Goal: Task Accomplishment & Management: Use online tool/utility

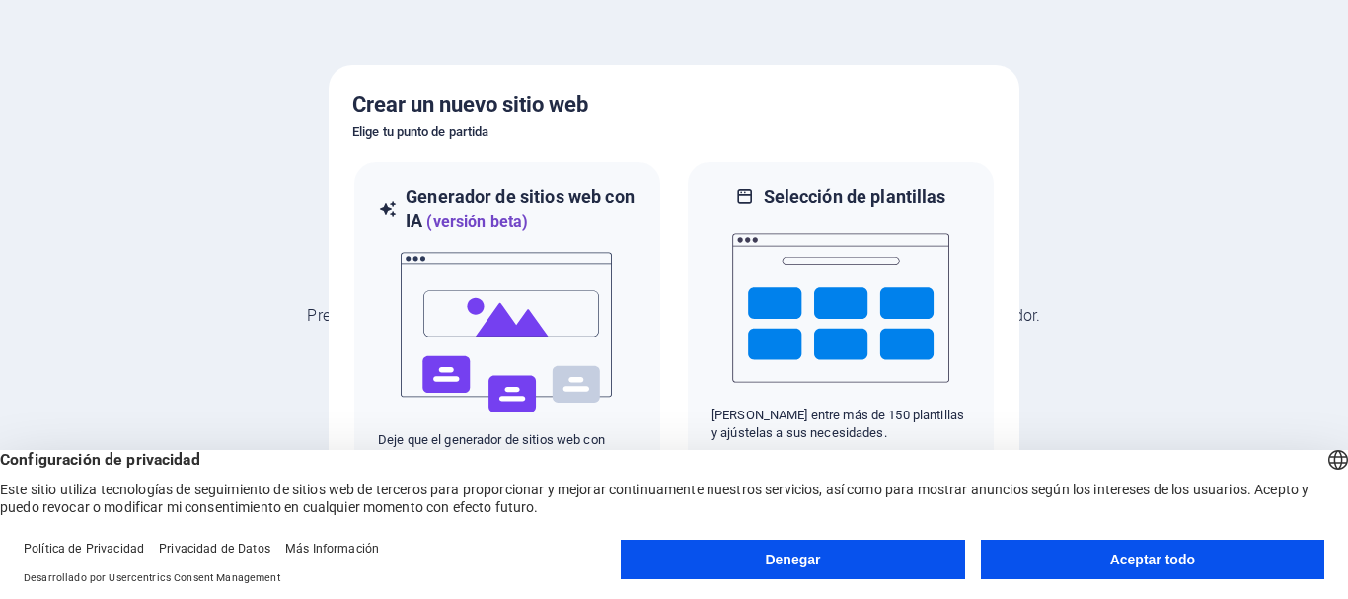
click at [1125, 558] on font "Aceptar todo" at bounding box center [1153, 560] width 85 height 16
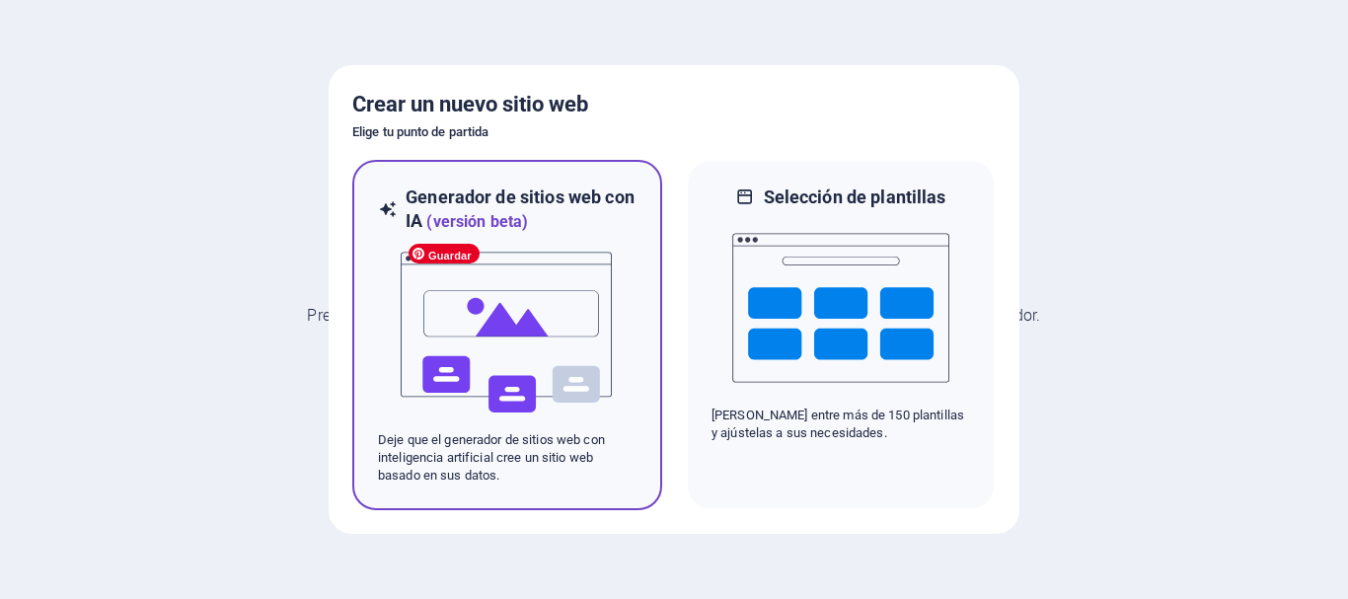
click at [448, 369] on img at bounding box center [507, 332] width 217 height 197
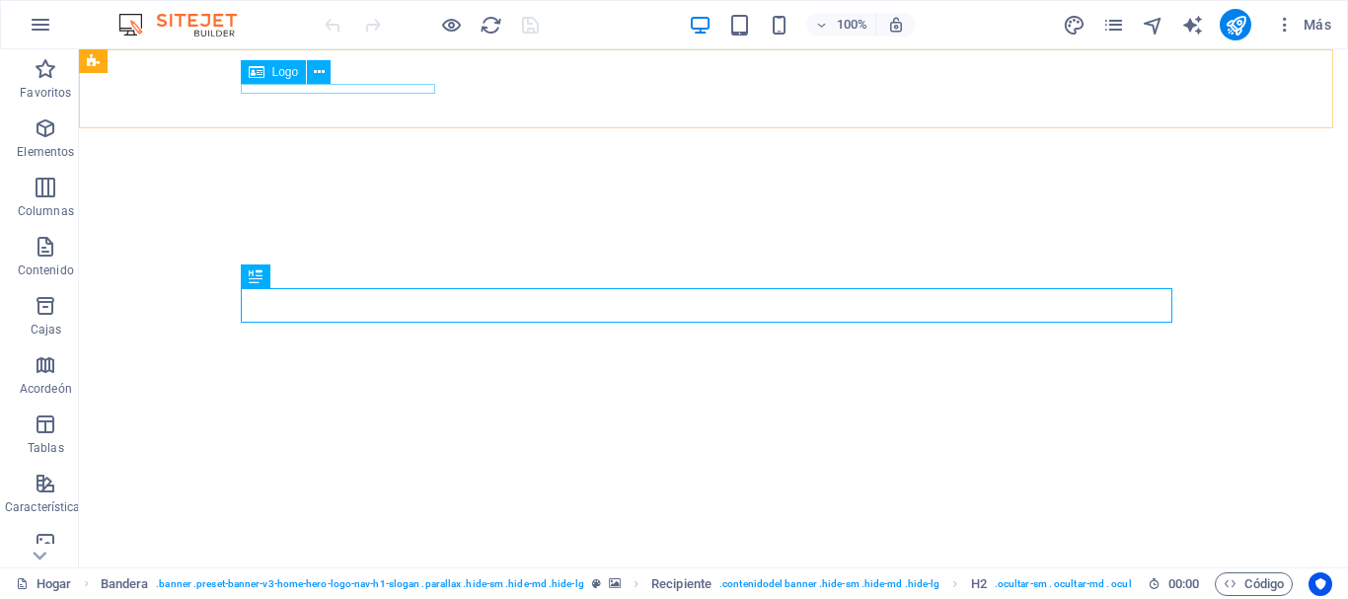
click at [306, 82] on div "Logo" at bounding box center [274, 72] width 66 height 24
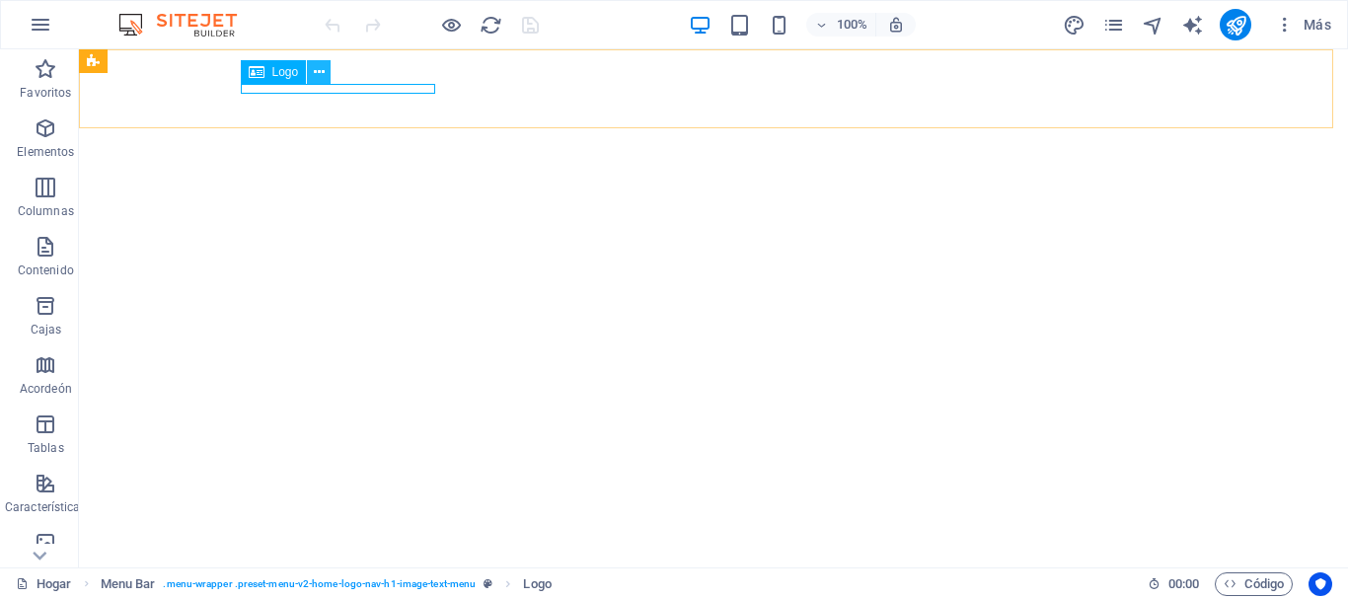
click at [325, 70] on button at bounding box center [319, 72] width 24 height 24
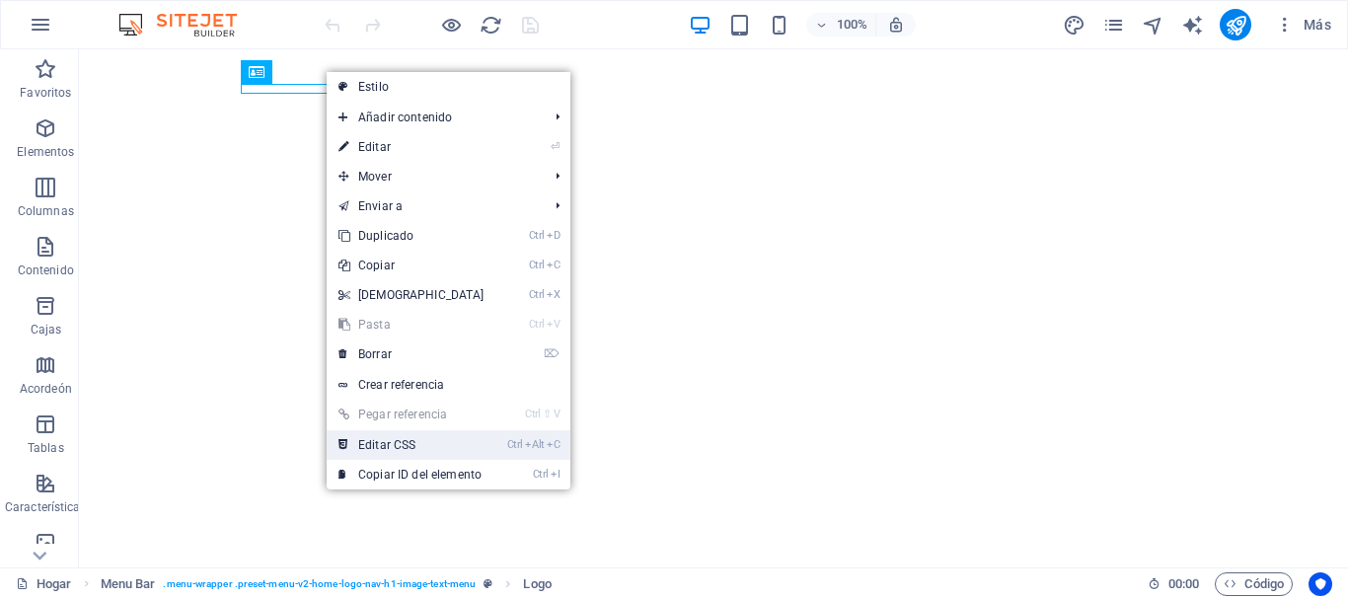
click at [415, 447] on font "Editar CSS" at bounding box center [386, 445] width 57 height 14
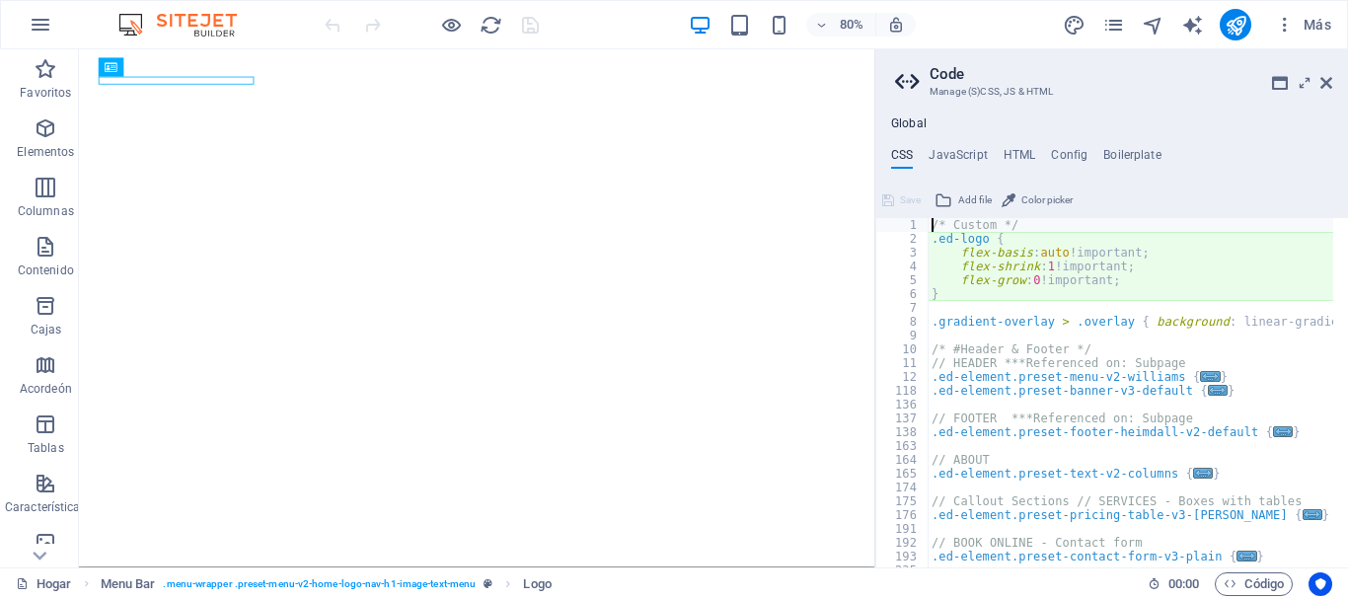
type textarea "flex-basis: auto!important;"
